Goal: Task Accomplishment & Management: Complete application form

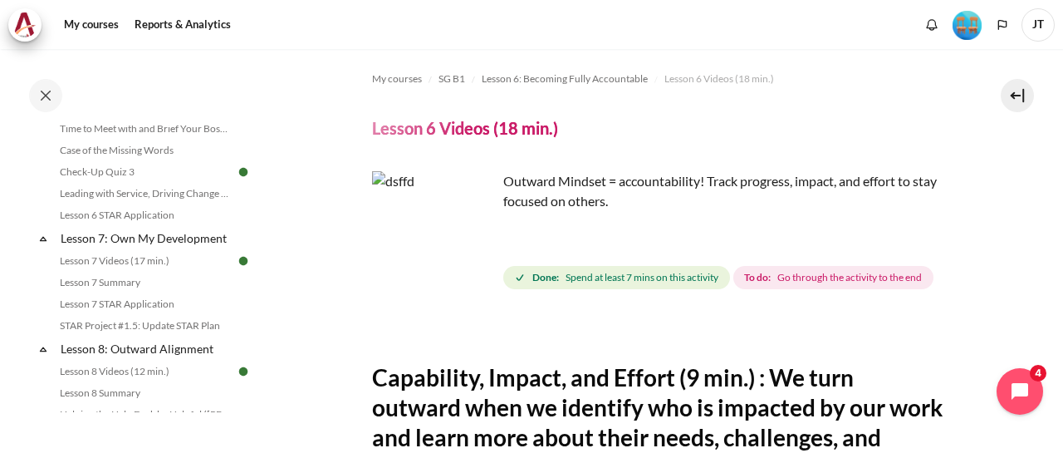
scroll to position [959, 0]
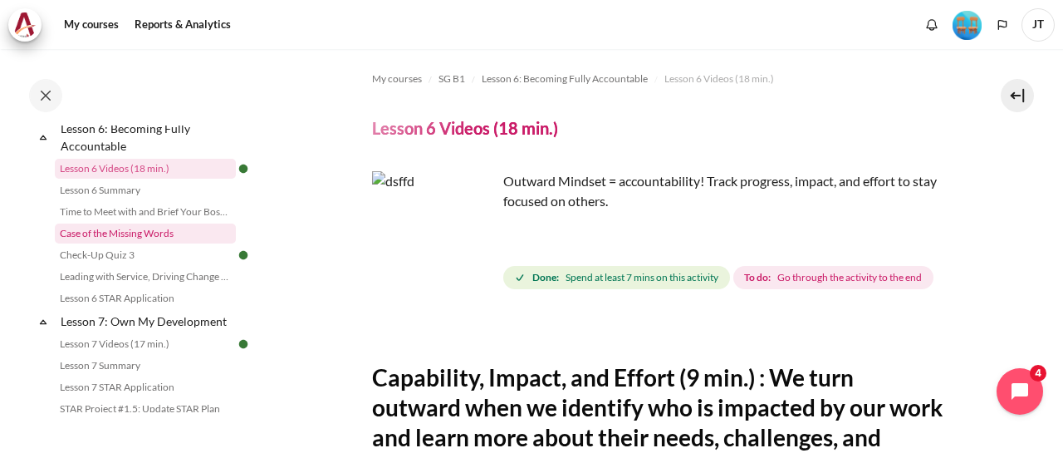
click at [164, 243] on link "Case of the Missing Words" at bounding box center [145, 233] width 181 height 20
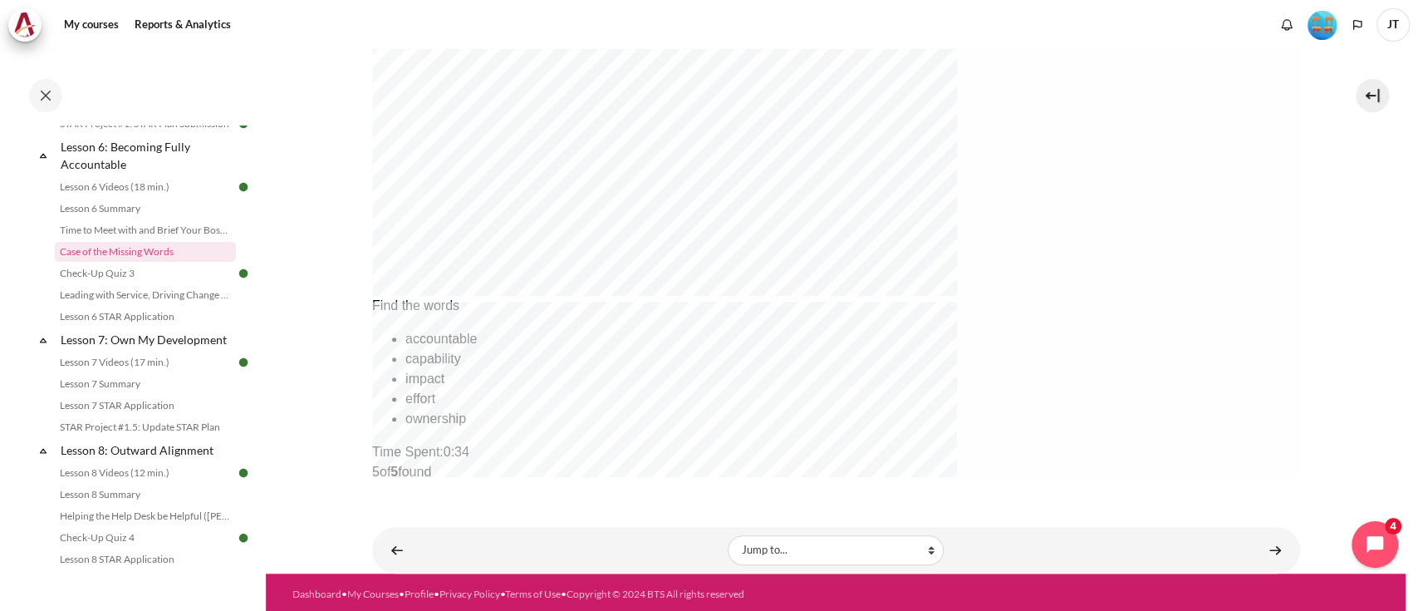
scroll to position [721, 0]
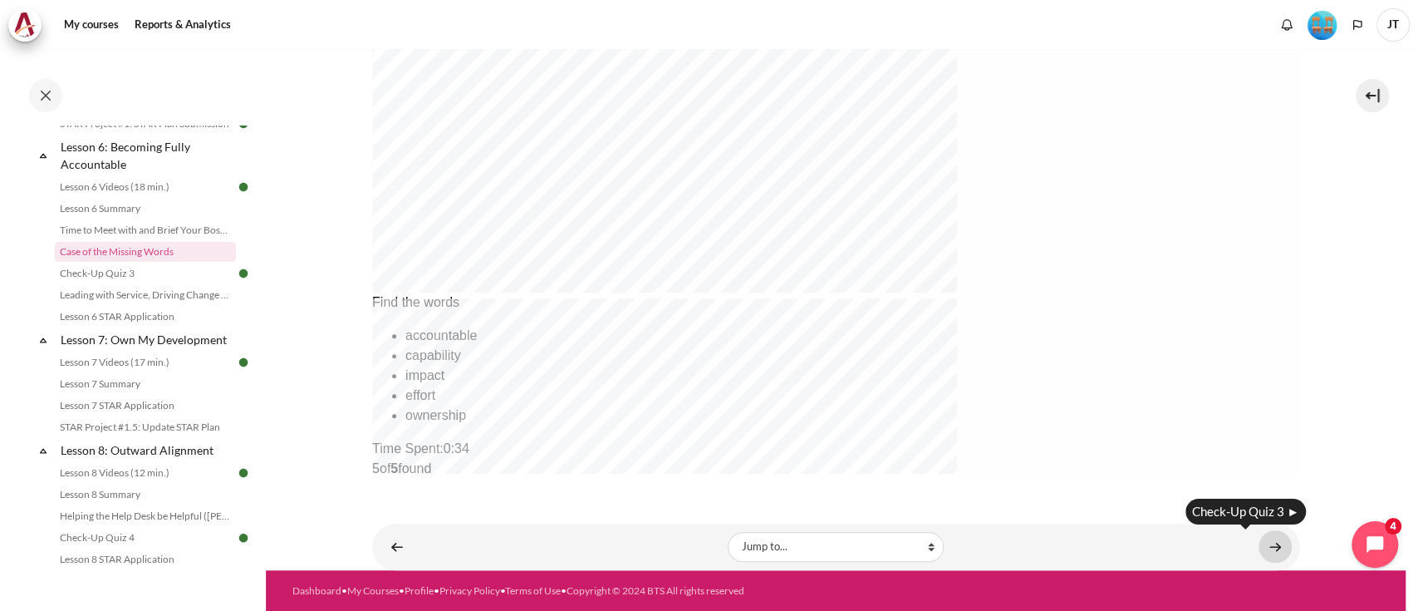
drag, startPoint x: 1271, startPoint y: 540, endPoint x: 197, endPoint y: 741, distance: 1092.7
click at [1062, 457] on link "Content" at bounding box center [1275, 546] width 33 height 32
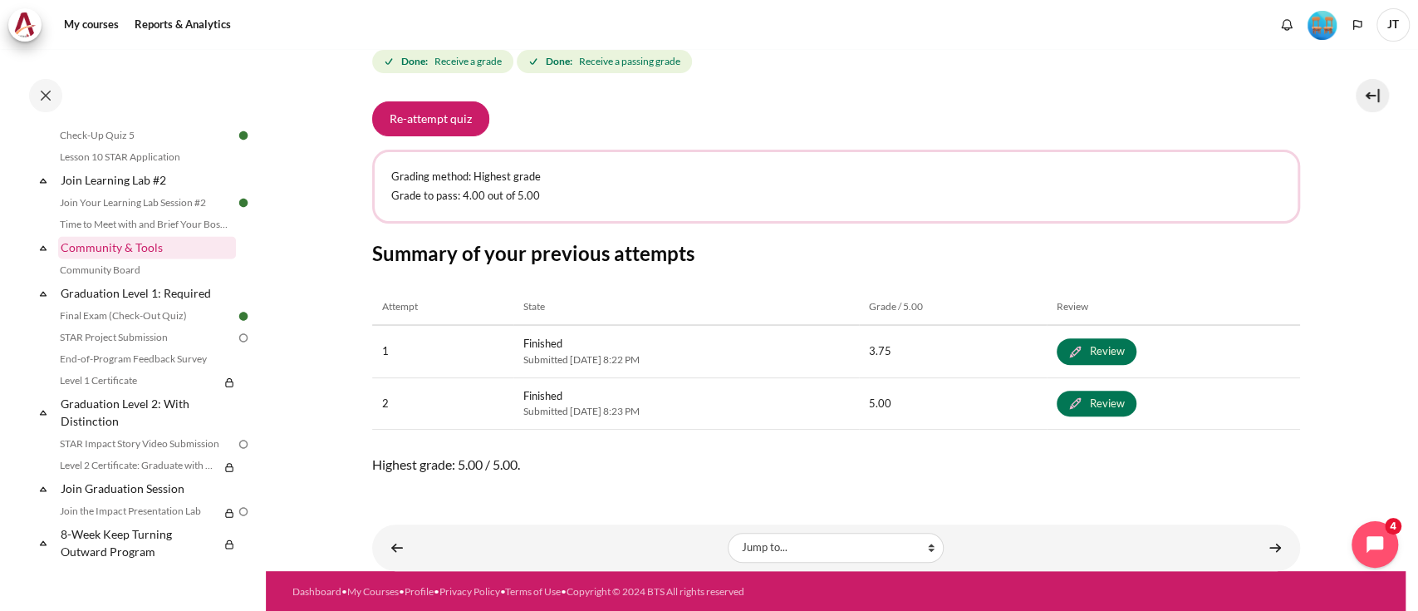
scroll to position [1698, 0]
click at [133, 339] on link "STAR Project Submission" at bounding box center [145, 337] width 181 height 20
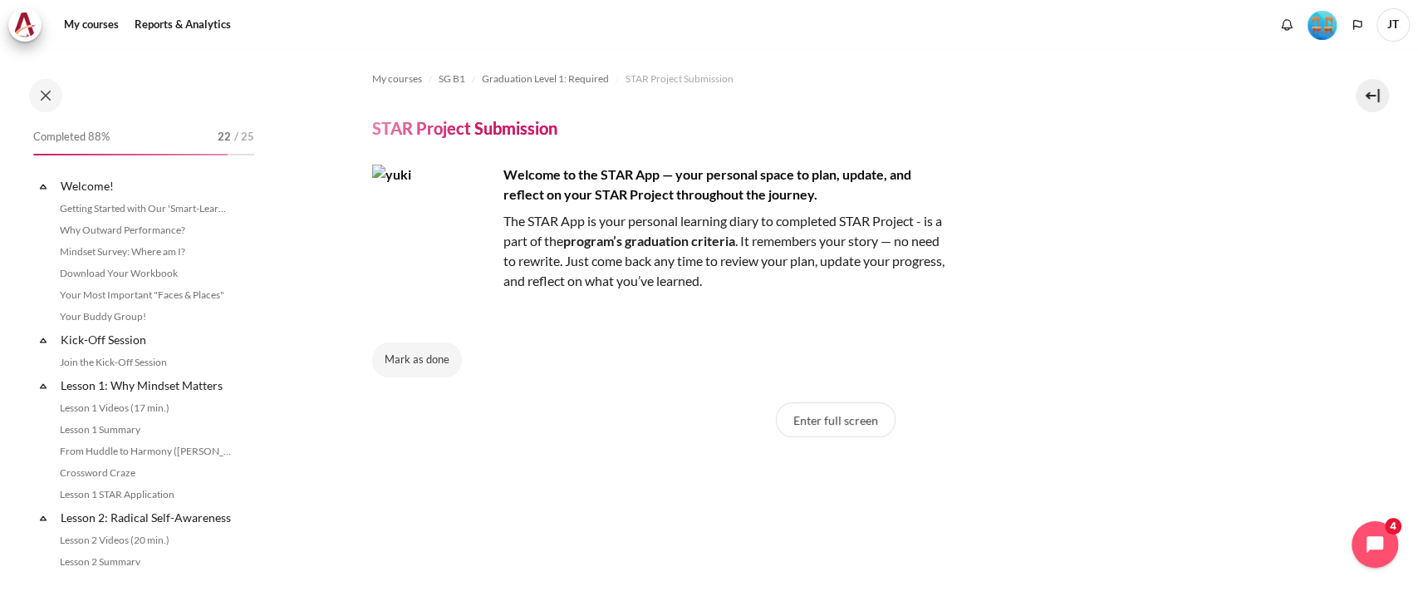
scroll to position [1690, 0]
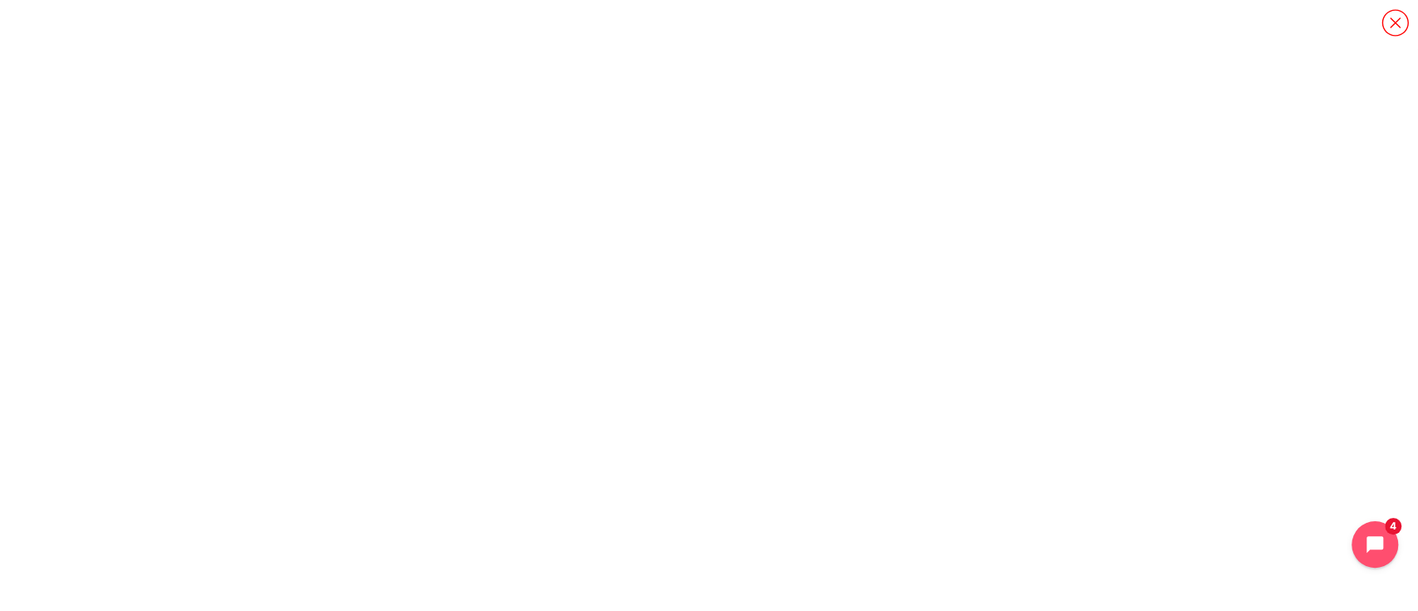
click at [1400, 21] on icon "Content" at bounding box center [1395, 22] width 29 height 29
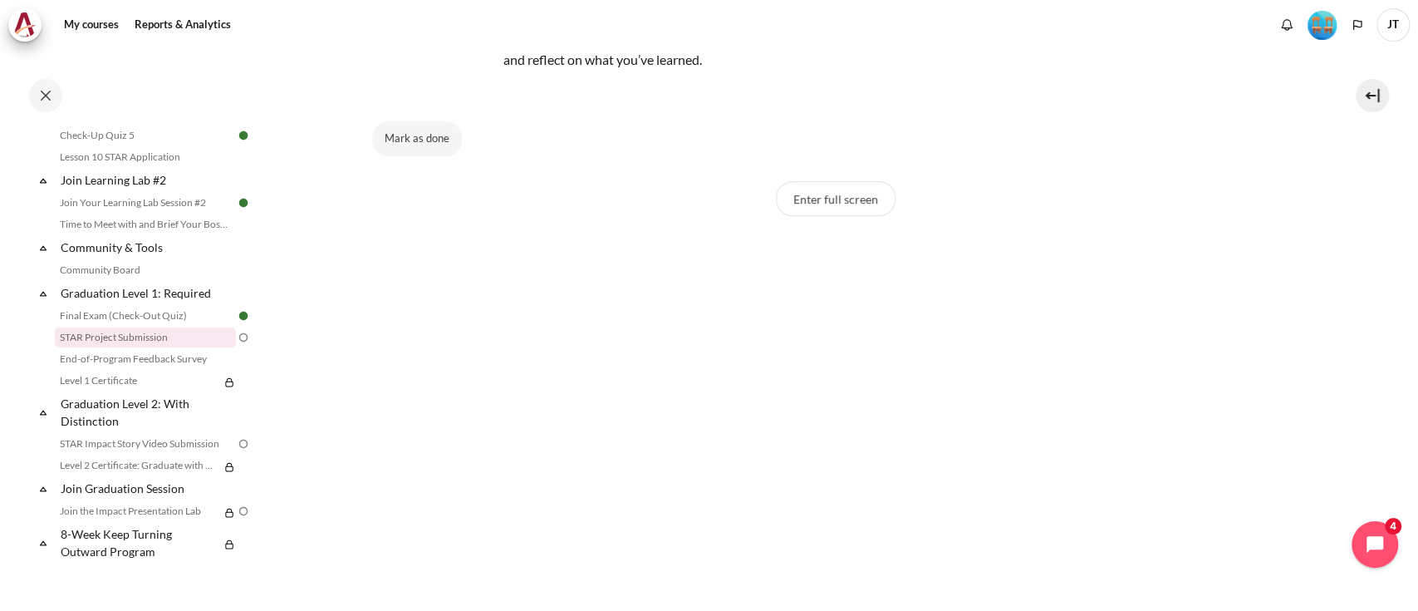
scroll to position [0, 0]
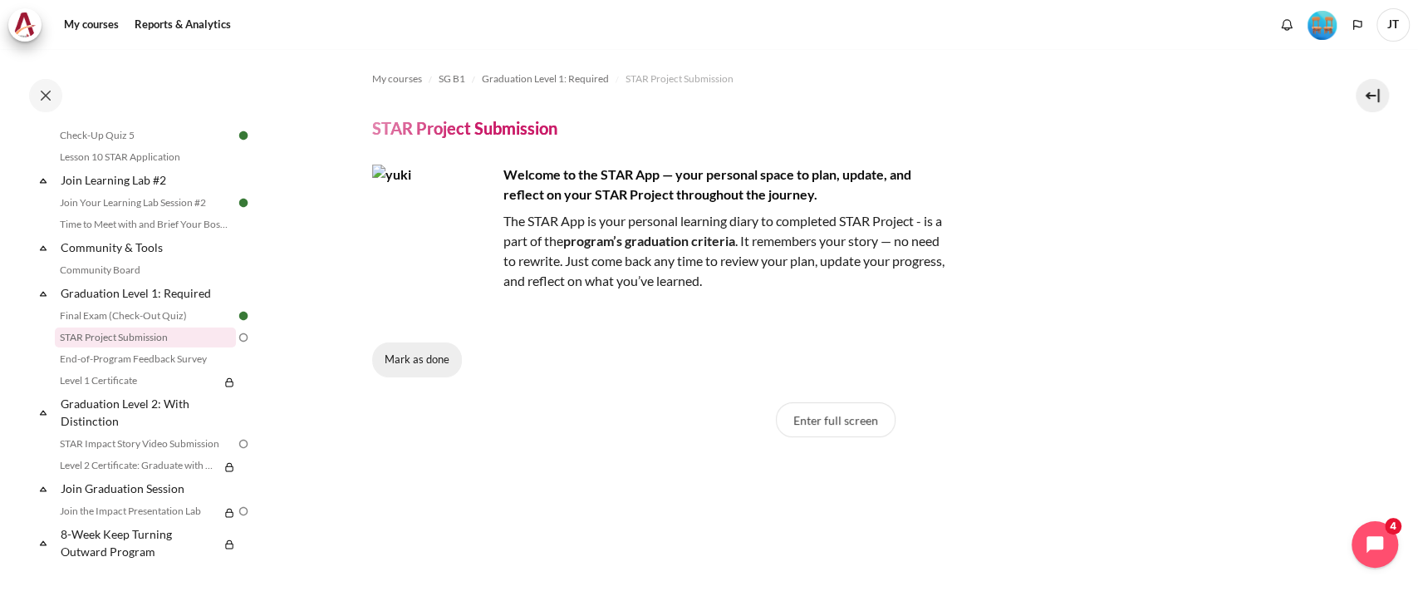
click at [410, 361] on button "Mark as done" at bounding box center [417, 359] width 90 height 35
click at [138, 354] on link "End-of-Program Feedback Survey" at bounding box center [145, 359] width 181 height 20
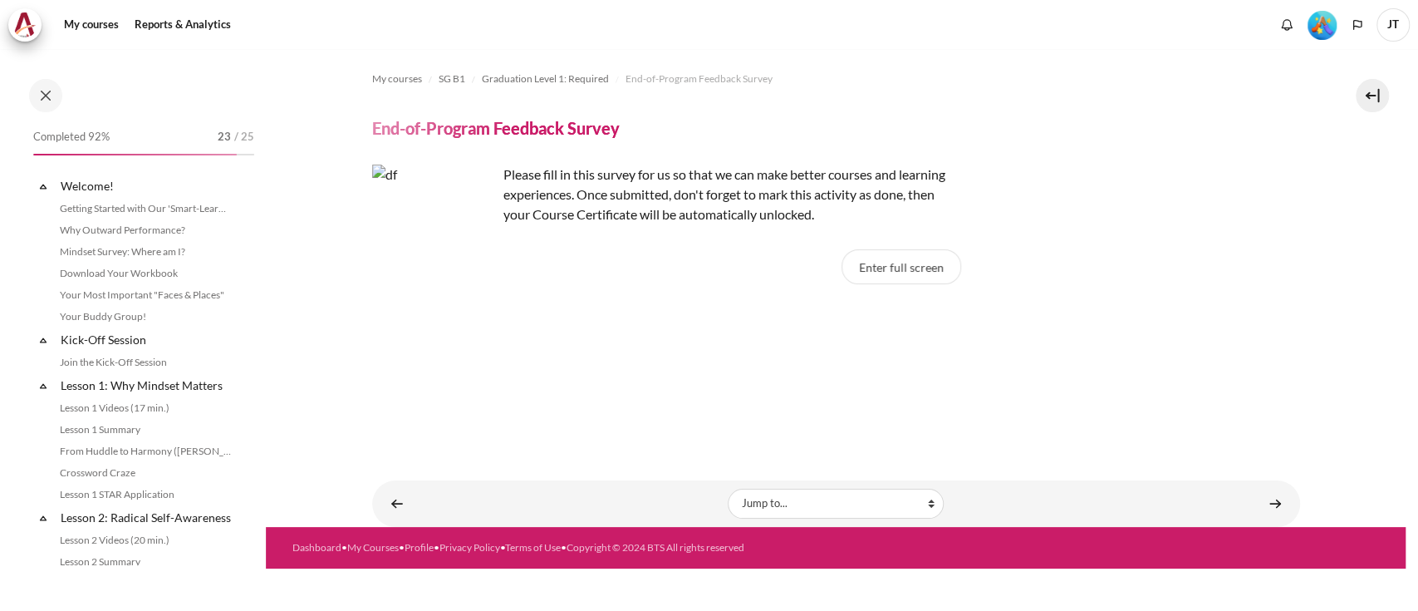
scroll to position [1711, 0]
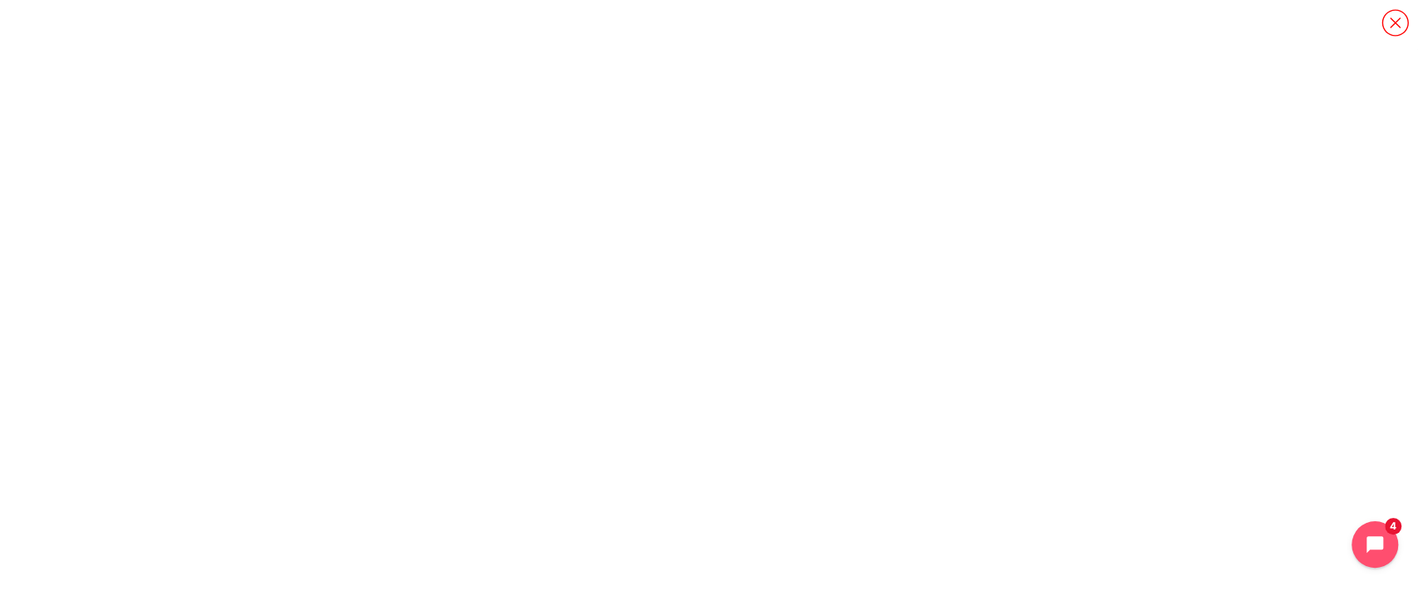
click at [1383, 27] on icon "Content" at bounding box center [1395, 22] width 29 height 29
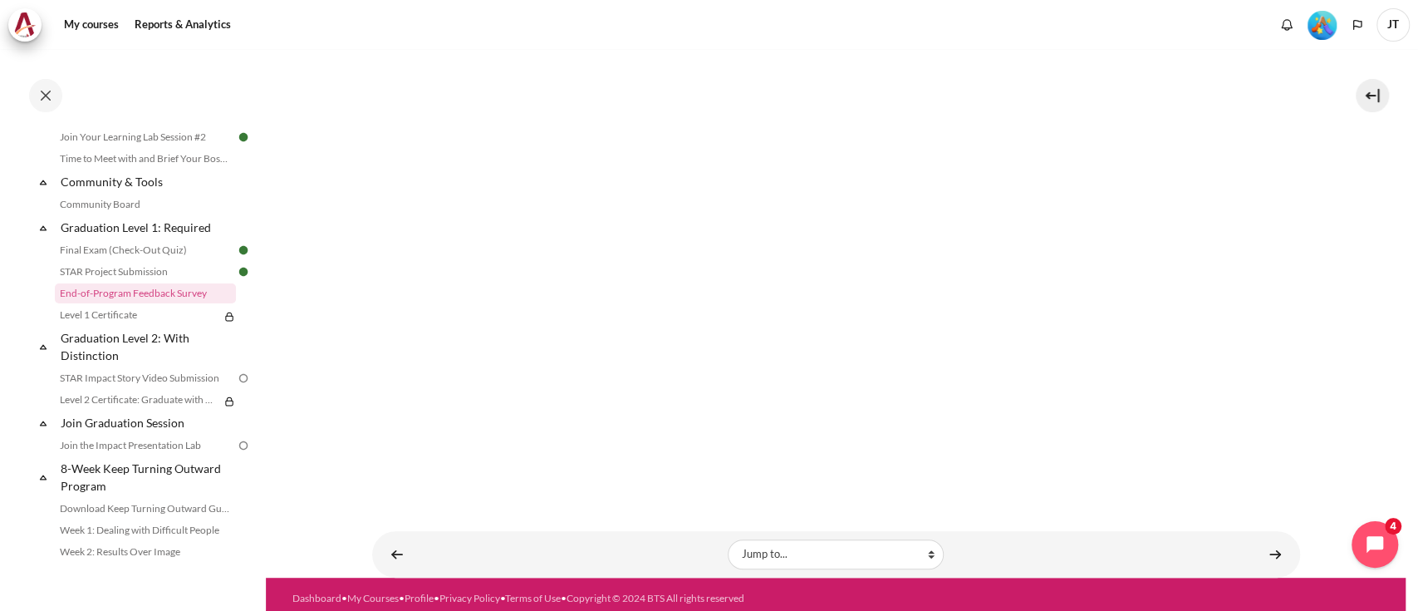
scroll to position [372, 0]
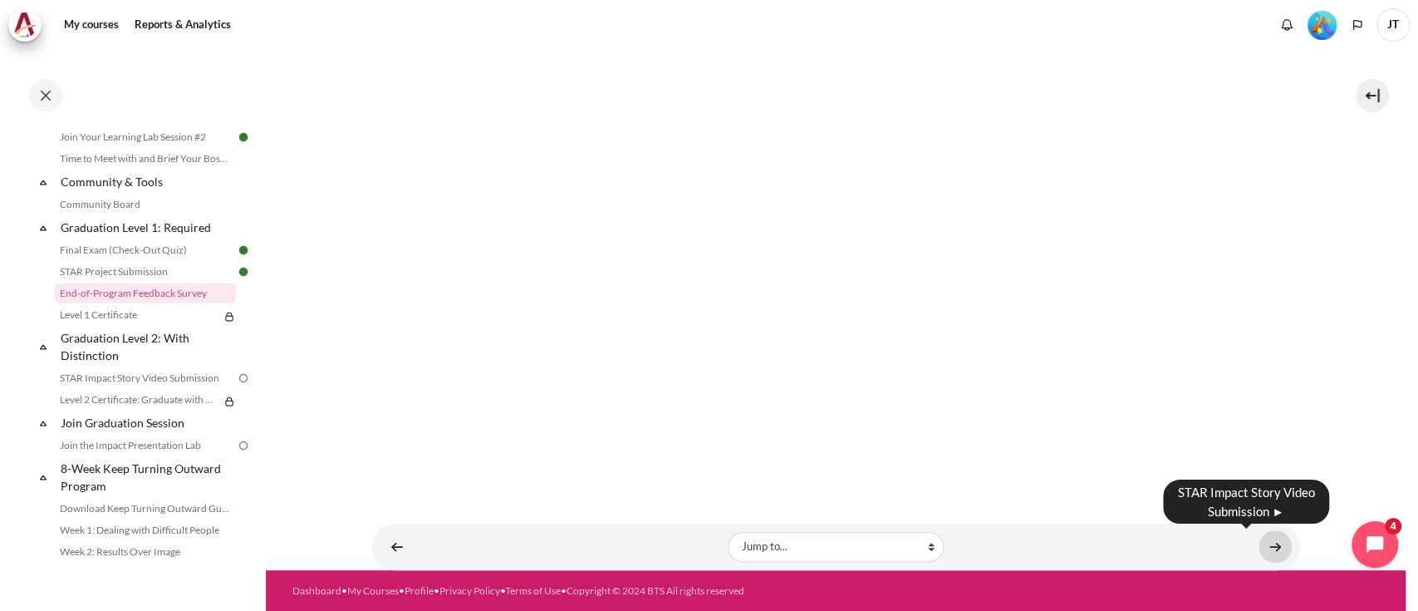
click at [1263, 541] on link "Content" at bounding box center [1275, 546] width 33 height 32
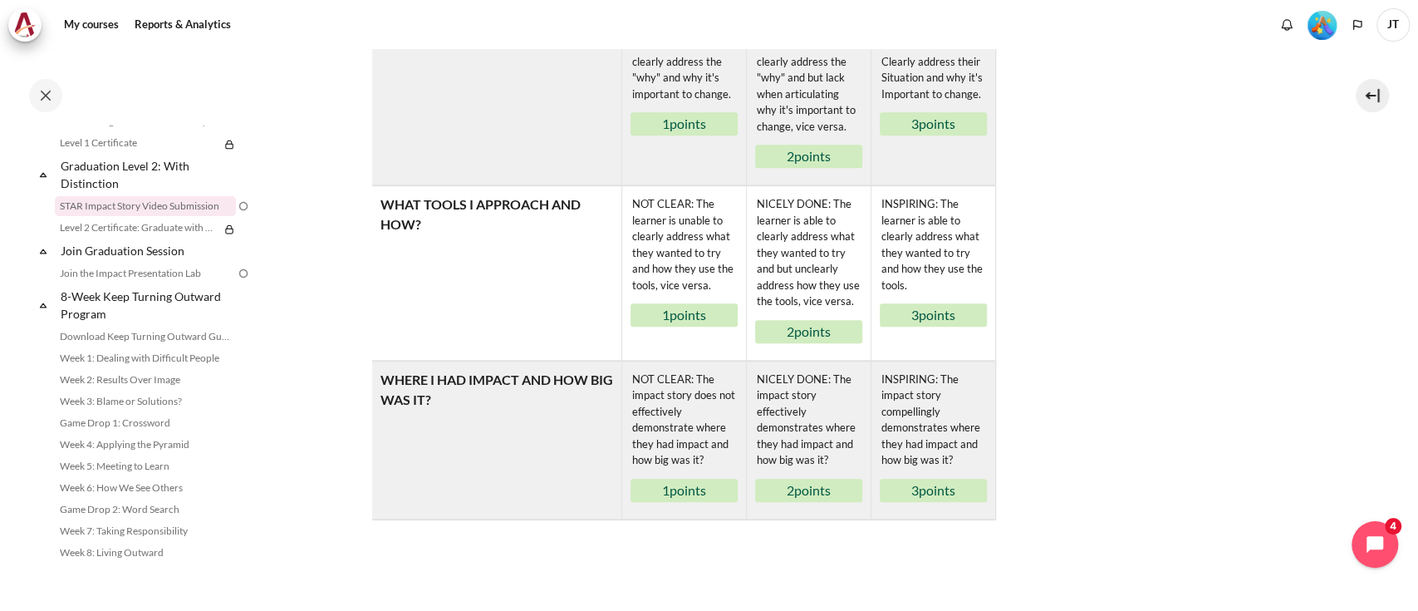
scroll to position [891, 0]
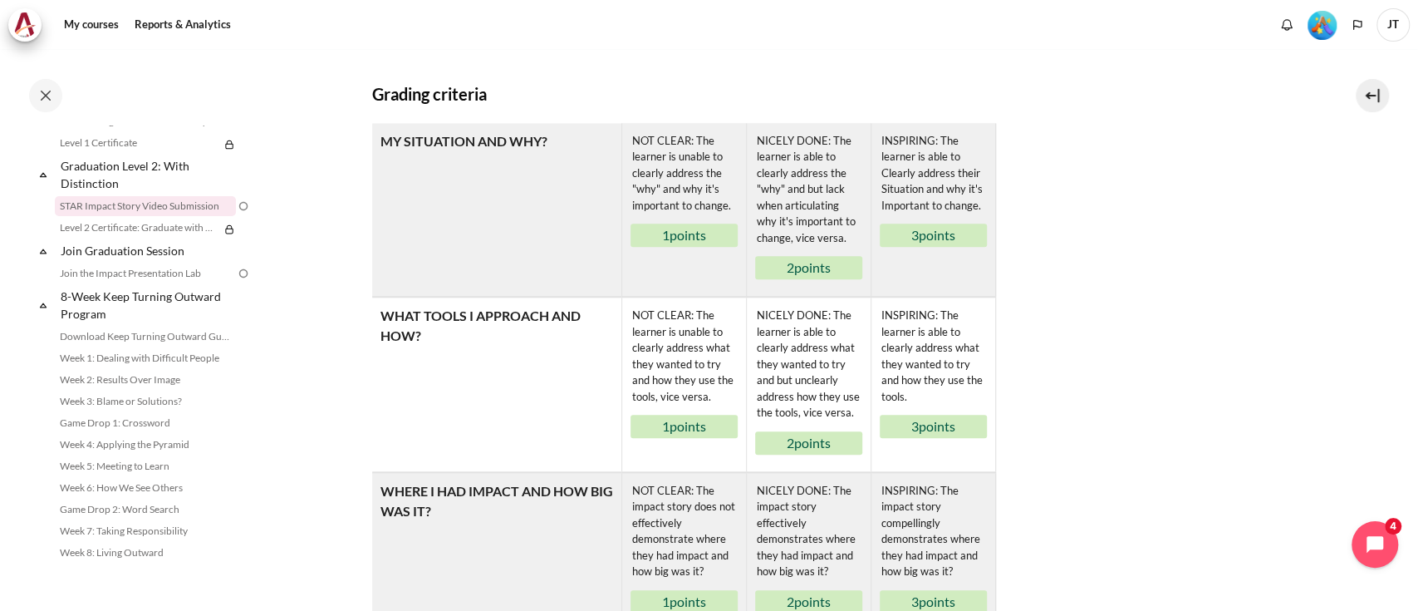
click at [1065, 531] on table "Rubric MY SITUATION AND WHY? NOT CLEAR: The learner is unable to clearly addres…" at bounding box center [836, 377] width 928 height 508
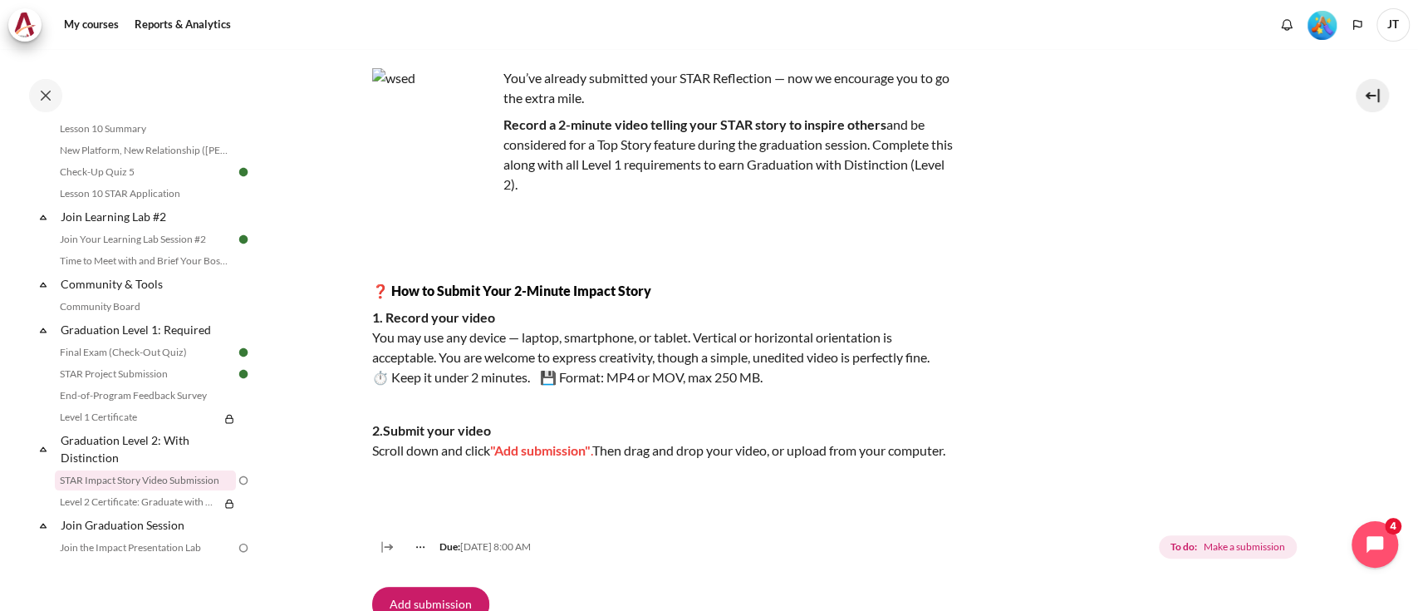
scroll to position [1602, 0]
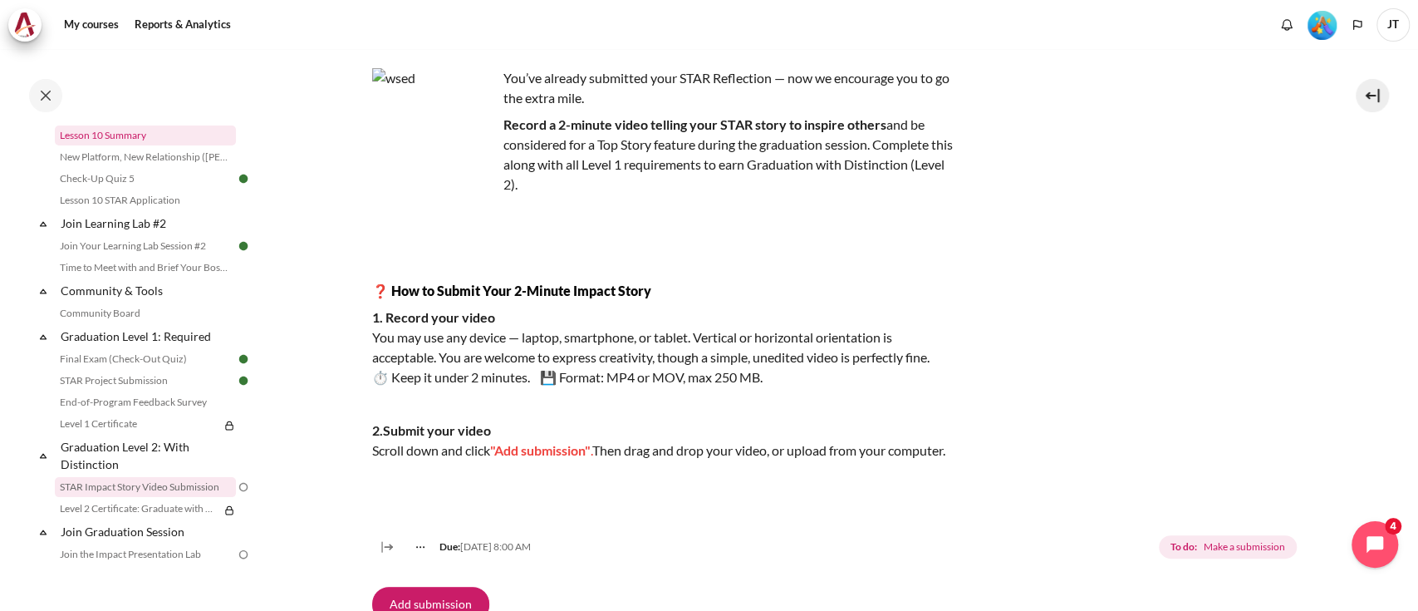
click at [120, 145] on link "Lesson 10 Summary" at bounding box center [145, 135] width 181 height 20
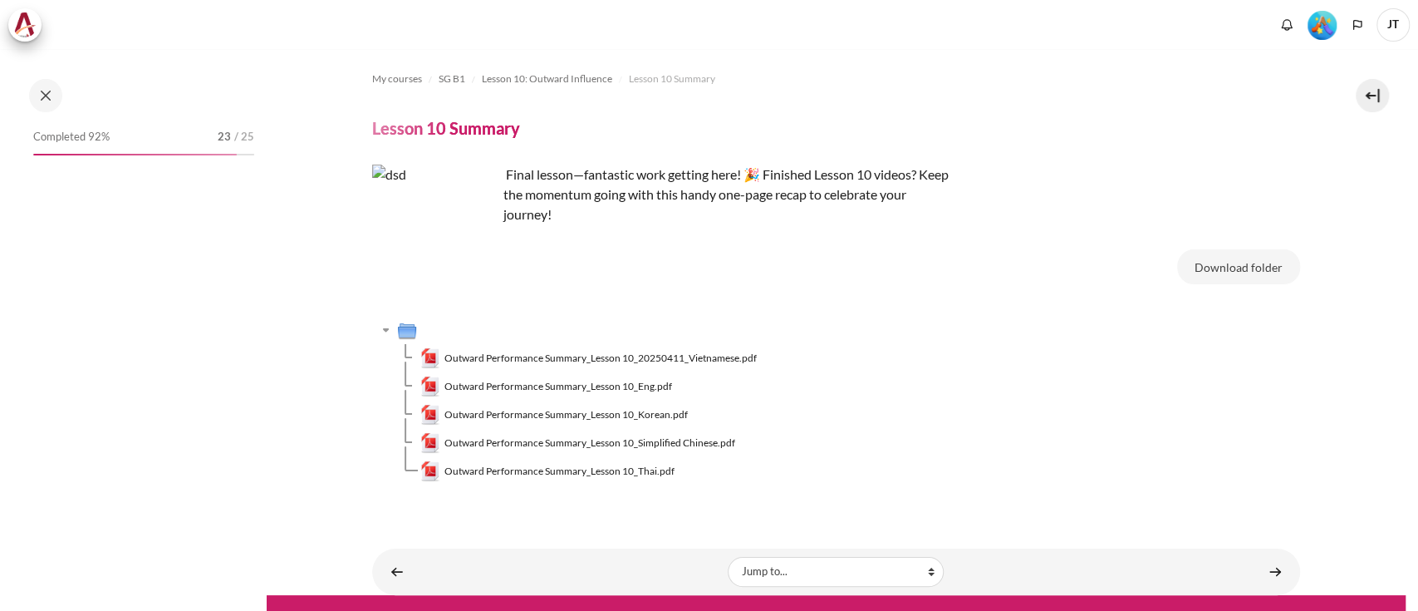
click at [622, 390] on span "Outward Performance Summary_Lesson 10_Eng.pdf" at bounding box center [558, 386] width 228 height 15
